Goal: Use online tool/utility: Utilize a website feature to perform a specific function

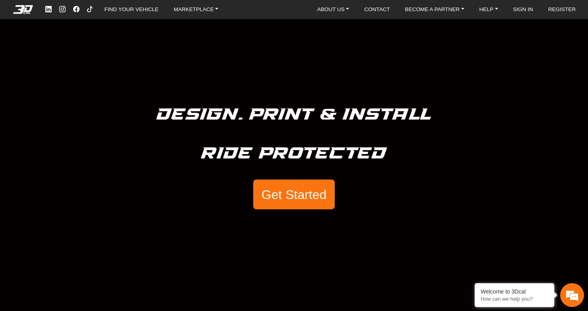
click at [309, 145] on h5 "Ride Protected" at bounding box center [294, 154] width 186 height 26
click at [298, 188] on button "Get Started" at bounding box center [293, 195] width 81 height 30
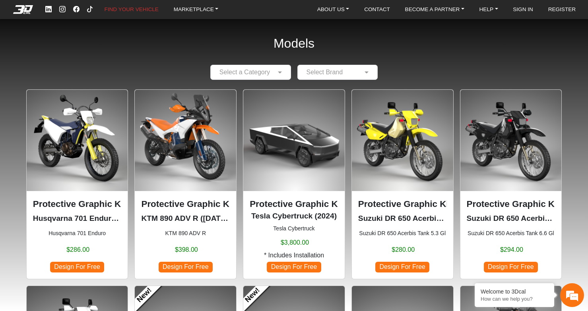
click at [287, 172] on img at bounding box center [293, 140] width 101 height 101
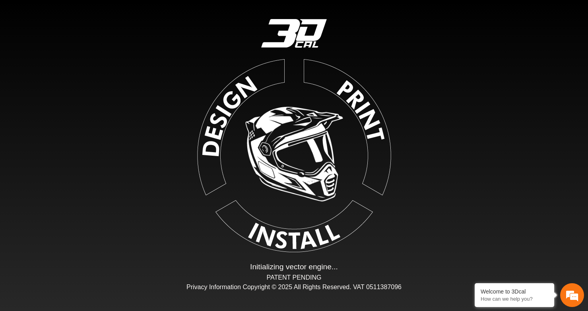
click at [289, 196] on img at bounding box center [294, 154] width 184 height 184
type input "*"
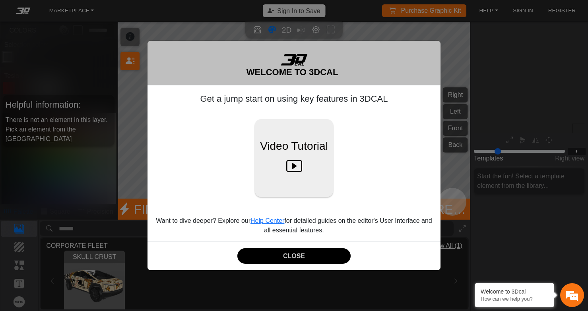
scroll to position [93, 91]
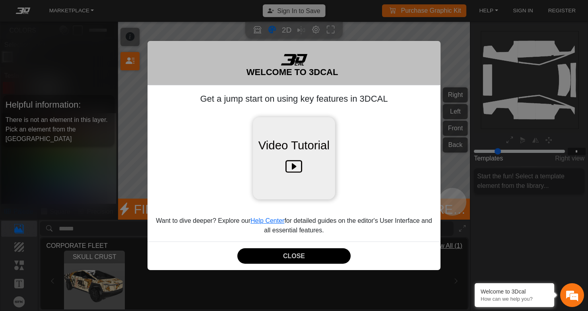
drag, startPoint x: 331, startPoint y: 196, endPoint x: 294, endPoint y: 188, distance: 38.6
click at [327, 195] on div "Video Tutorial" at bounding box center [294, 158] width 281 height 78
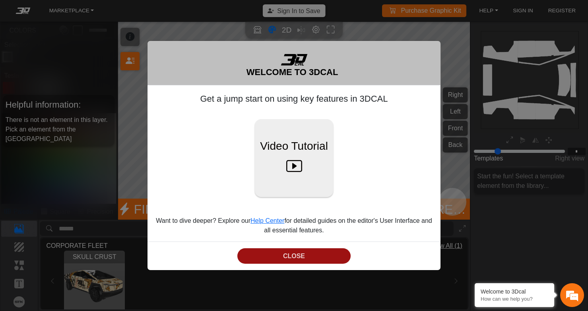
click at [323, 254] on button "CLOSE" at bounding box center [293, 255] width 113 height 15
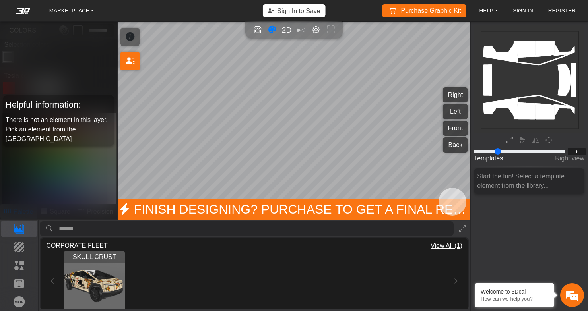
click at [107, 269] on img "View SKULL CRUST" at bounding box center [94, 281] width 61 height 61
